Goal: Navigation & Orientation: Find specific page/section

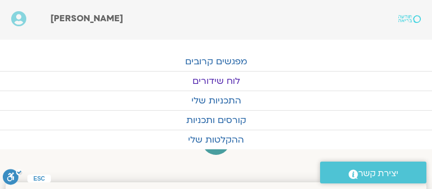
click at [228, 81] on link "לוח שידורים" at bounding box center [216, 81] width 432 height 19
click at [214, 82] on link "לוח שידורים" at bounding box center [216, 81] width 432 height 19
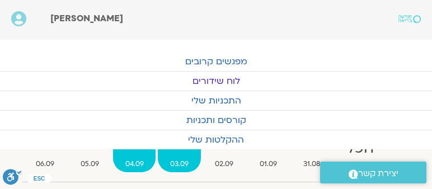
click at [138, 162] on span "04.09" at bounding box center [134, 164] width 43 height 12
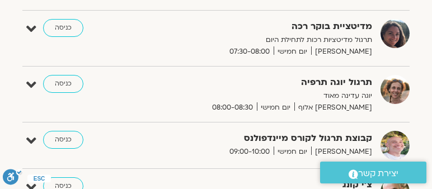
scroll to position [224, 0]
